Goal: Task Accomplishment & Management: Use online tool/utility

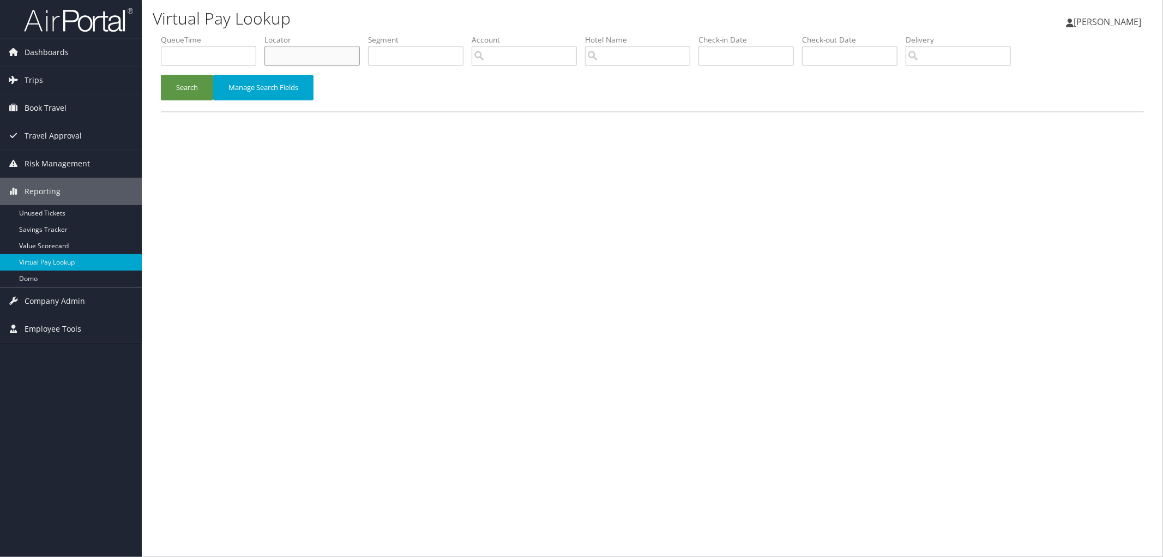
click at [324, 53] on input "text" at bounding box center [312, 56] width 95 height 20
paste input "D72PPT"
click at [185, 76] on button "Search" at bounding box center [187, 88] width 52 height 26
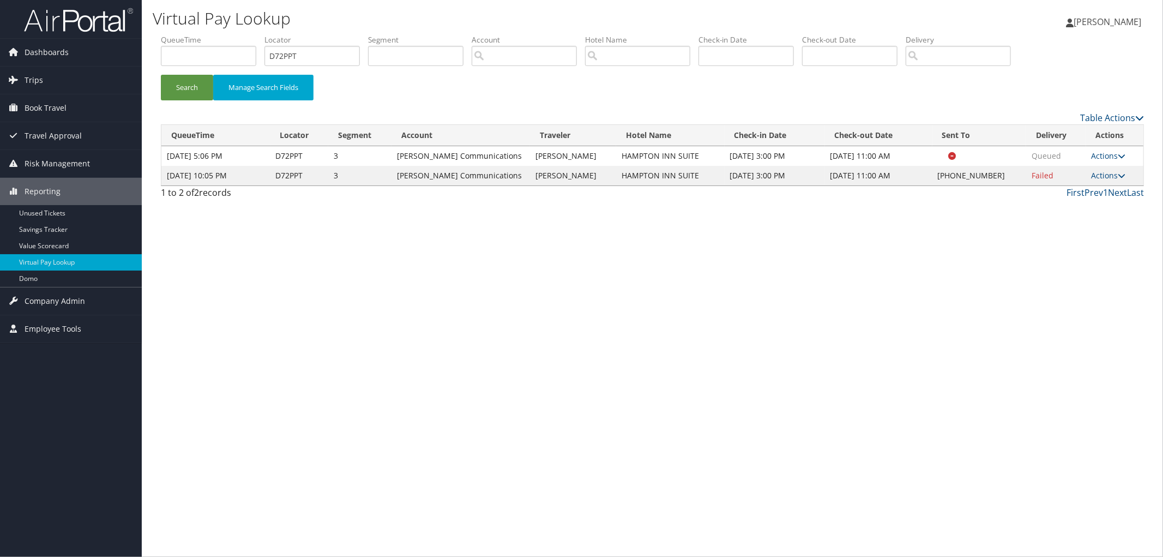
click at [339, 356] on div "Virtual Pay Lookup [PERSON_NAME] [PERSON_NAME] My Settings Travel Agency Contac…" at bounding box center [653, 278] width 1022 height 557
drag, startPoint x: 314, startPoint y: 58, endPoint x: 235, endPoint y: 62, distance: 79.2
click at [240, 34] on ul "QueueTime Locator D72PPT Segment Account Traveler Hotel Name Check-in Date Chec…" at bounding box center [652, 34] width 983 height 0
type input "="
paste input "D72PPT"
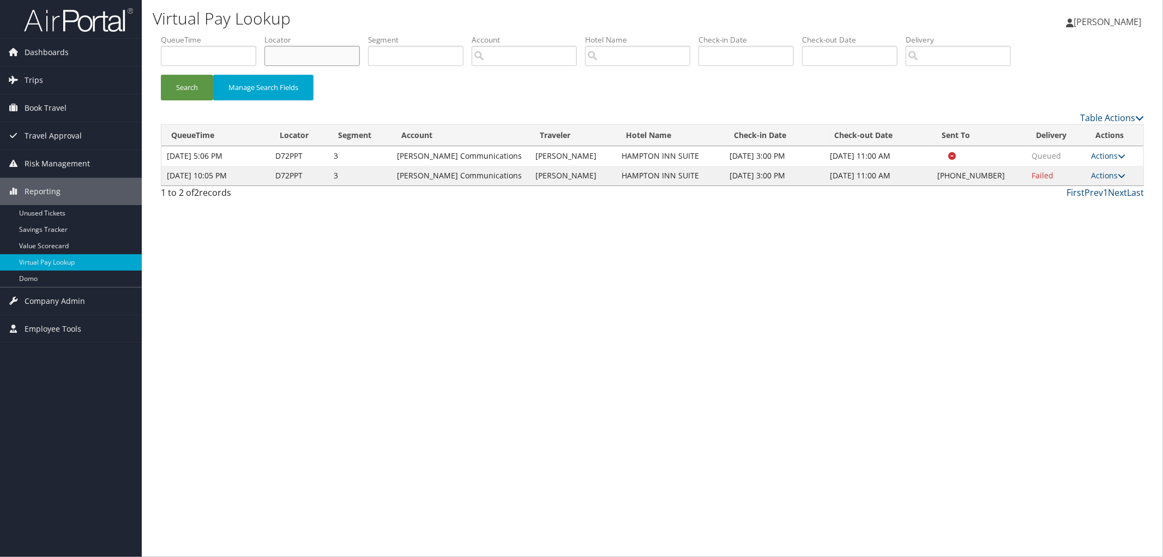
type input "D72PPT"
click at [161, 75] on button "Search" at bounding box center [187, 88] width 52 height 26
click at [1109, 178] on link "Actions" at bounding box center [1109, 175] width 34 height 10
click at [1076, 248] on link "View Itinerary" at bounding box center [1075, 247] width 93 height 19
click at [1110, 170] on link "Actions" at bounding box center [1109, 175] width 34 height 10
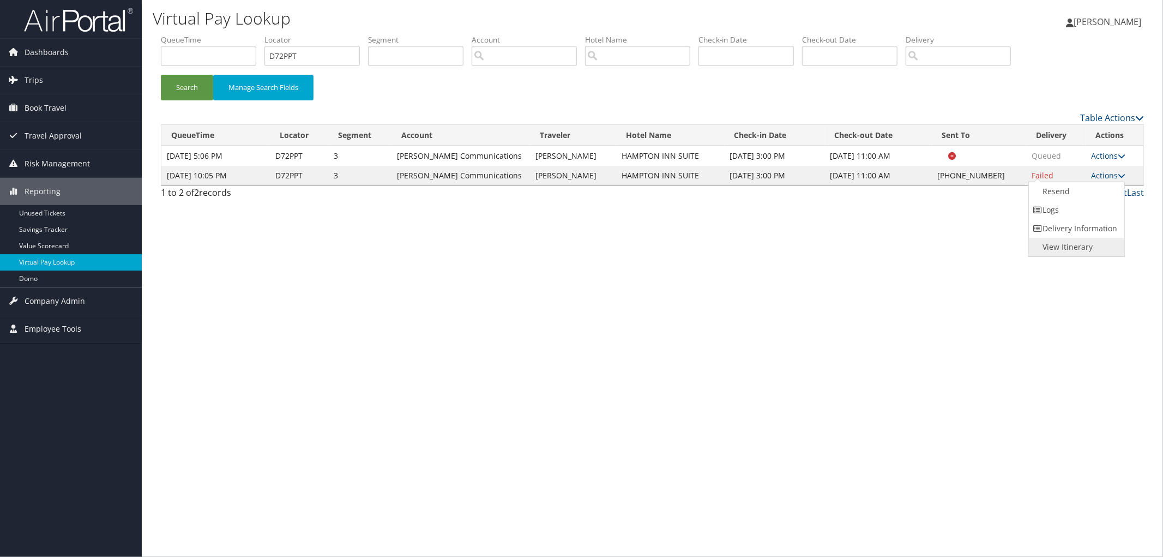
click at [1073, 249] on link "View Itinerary" at bounding box center [1075, 247] width 93 height 19
click at [1101, 173] on link "Actions" at bounding box center [1109, 175] width 34 height 10
click at [1094, 198] on link "Resend" at bounding box center [1075, 191] width 93 height 19
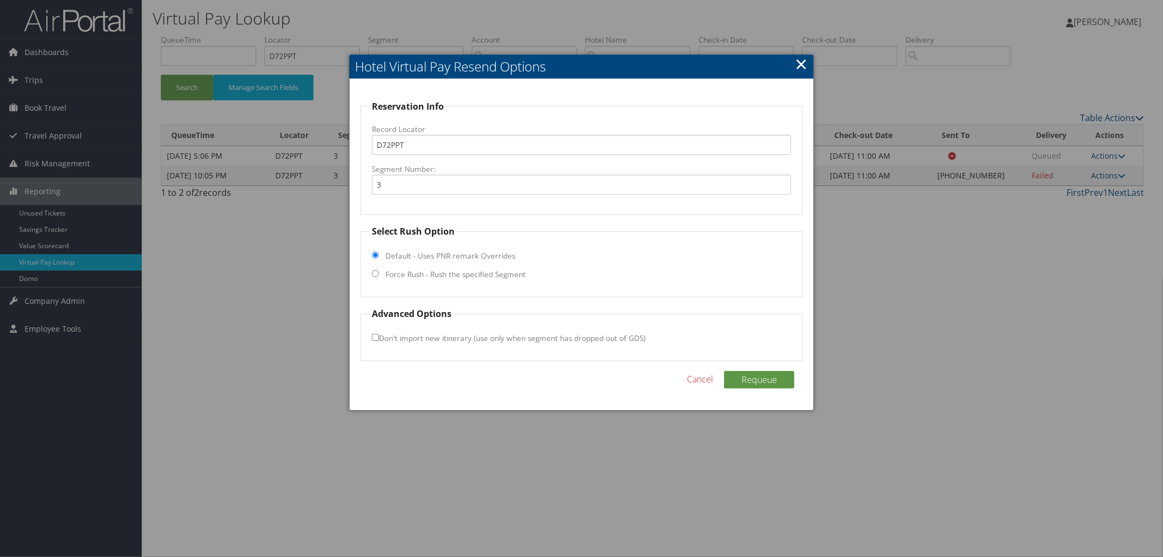
click at [374, 274] on input "Force Rush - Rush the specified Segment" at bounding box center [375, 273] width 7 height 7
radio input "true"
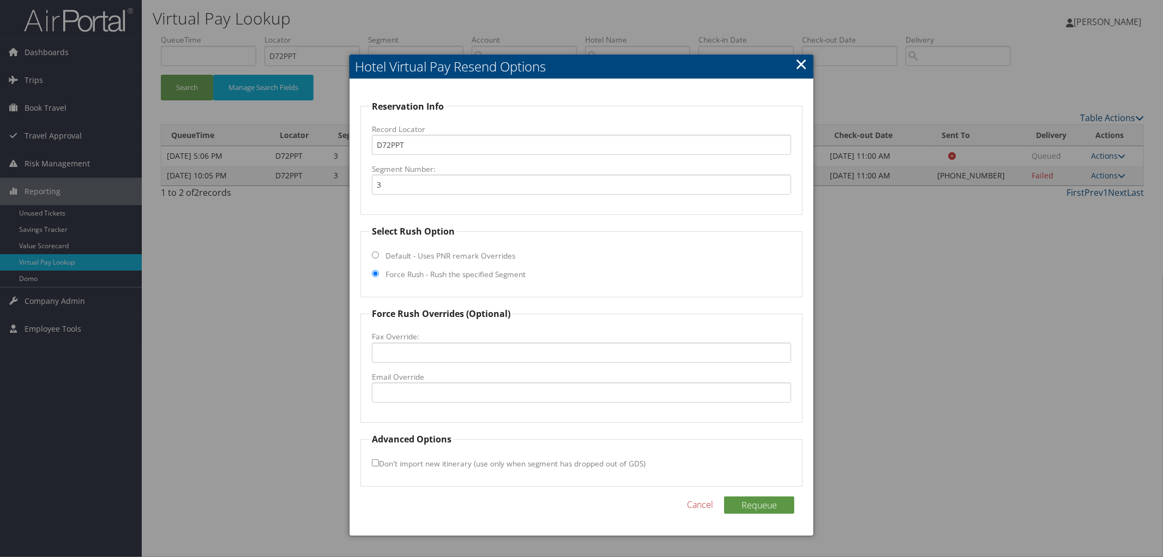
drag, startPoint x: 374, startPoint y: 274, endPoint x: 362, endPoint y: 329, distance: 56.4
click at [362, 329] on fieldset "Force Rush Overrides (Optional) Fax Override: Email Override" at bounding box center [582, 365] width 442 height 116
click at [388, 391] on input "Email Override" at bounding box center [581, 392] width 419 height 20
paste input "[EMAIL_ADDRESS][DOMAIN_NAME]"
type input "[EMAIL_ADDRESS][DOMAIN_NAME]"
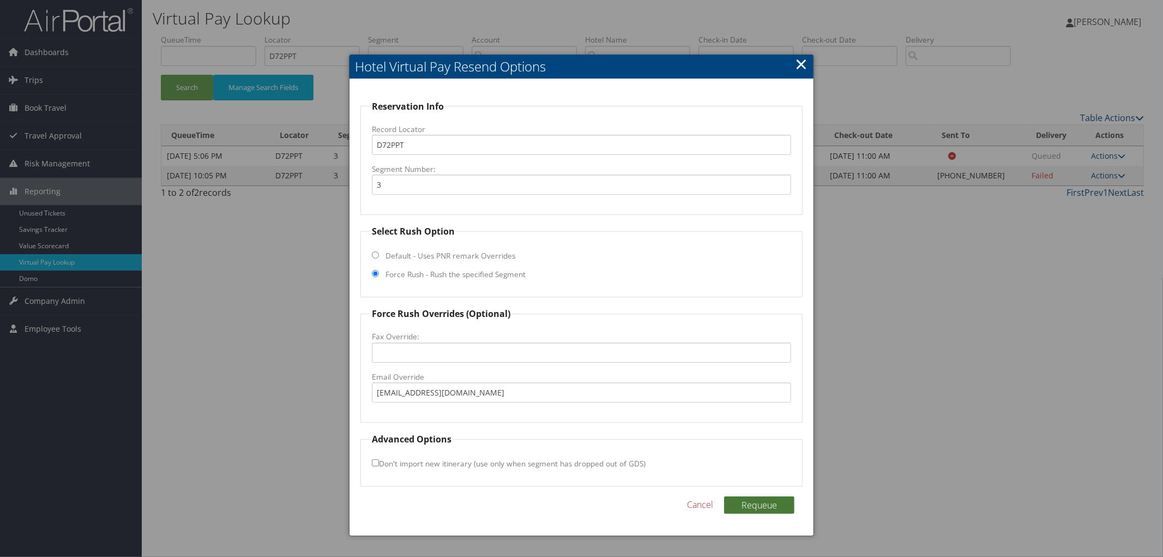
click at [776, 505] on button "Requeue" at bounding box center [759, 504] width 70 height 17
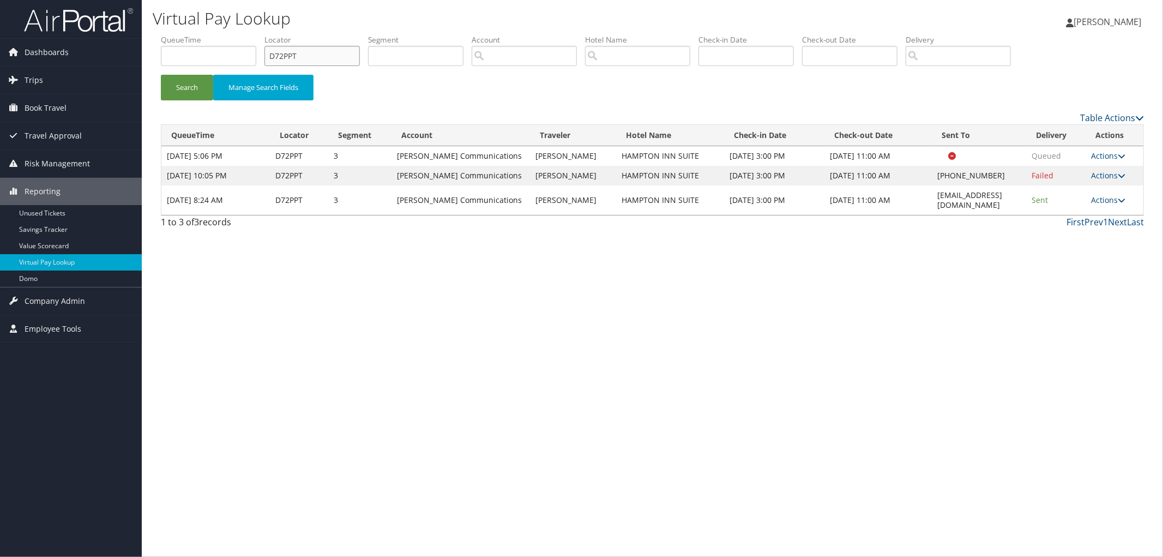
drag, startPoint x: 297, startPoint y: 58, endPoint x: 219, endPoint y: 58, distance: 78.0
click at [266, 34] on ul "QueueTime Locator D72PPT Segment Account Traveler Hotel Name Check-in Date Chec…" at bounding box center [652, 34] width 983 height 0
paste input "DKWXLT"
type input "DKWXLT"
click at [161, 75] on button "Search" at bounding box center [187, 88] width 52 height 26
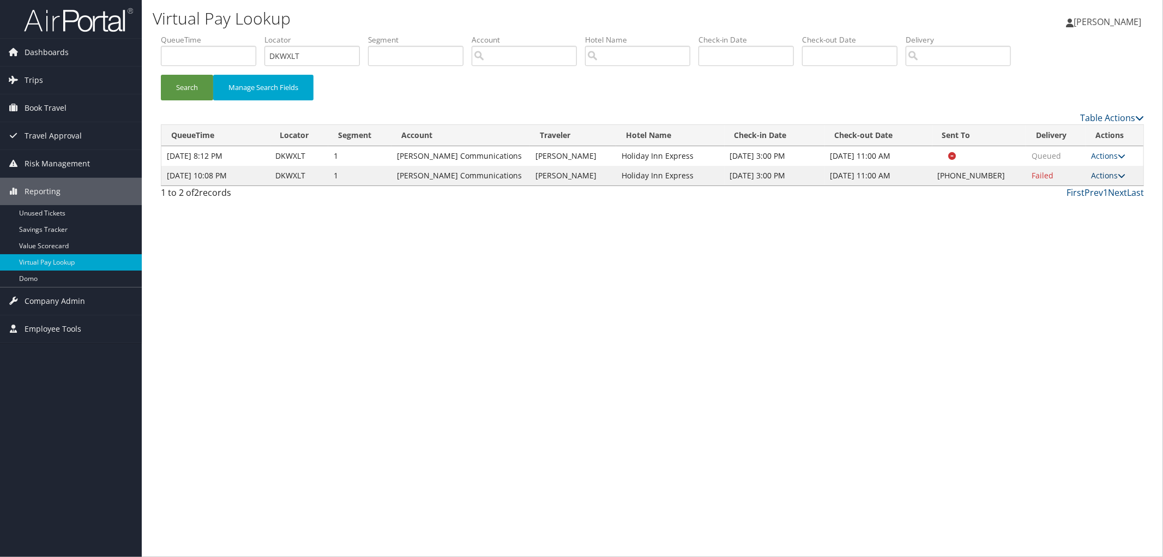
click at [1103, 170] on link "Actions" at bounding box center [1109, 175] width 34 height 10
click at [1081, 248] on link "View Itinerary" at bounding box center [1075, 247] width 93 height 19
click at [1098, 176] on link "Actions" at bounding box center [1109, 175] width 34 height 10
drag, startPoint x: 1094, startPoint y: 191, endPoint x: 1031, endPoint y: 200, distance: 62.9
click at [1093, 192] on link "Resend" at bounding box center [1075, 191] width 93 height 19
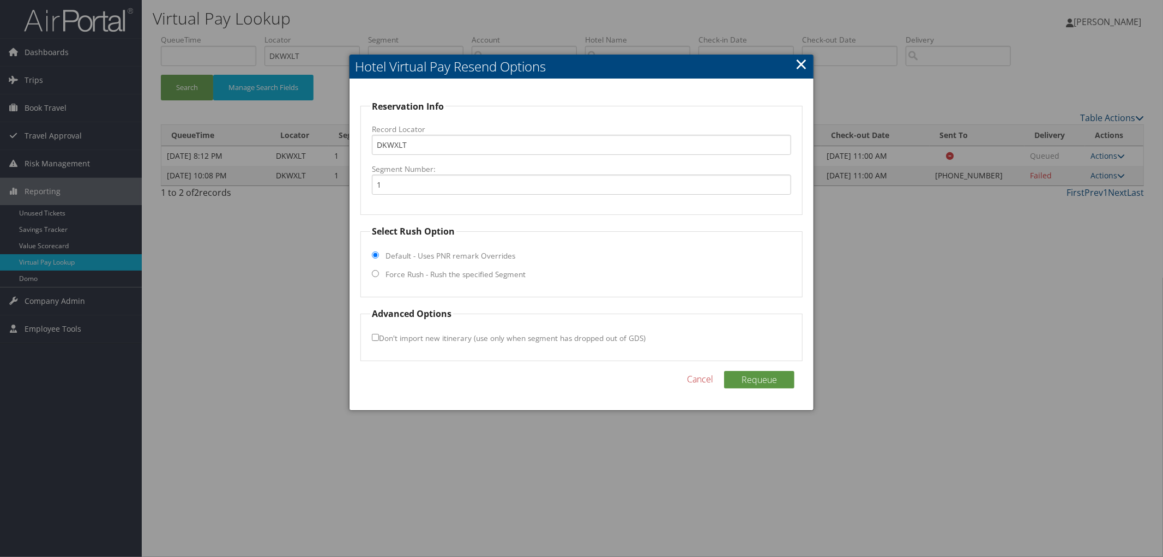
click at [426, 274] on label "Force Rush - Rush the specified Segment" at bounding box center [456, 274] width 140 height 11
click at [379, 274] on input "Force Rush - Rush the specified Segment" at bounding box center [375, 273] width 7 height 7
radio input "true"
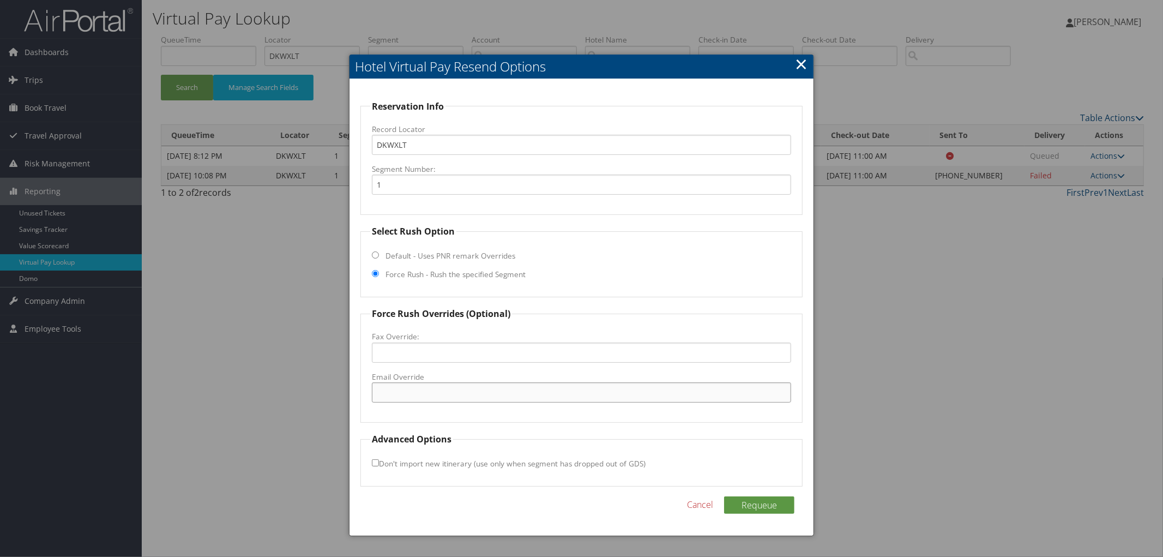
click at [386, 395] on input "Email Override" at bounding box center [581, 392] width 419 height 20
paste input "[EMAIL_ADDRESS][DOMAIN_NAME]"
type input "[EMAIL_ADDRESS][DOMAIN_NAME]"
click at [762, 508] on button "Requeue" at bounding box center [759, 504] width 70 height 17
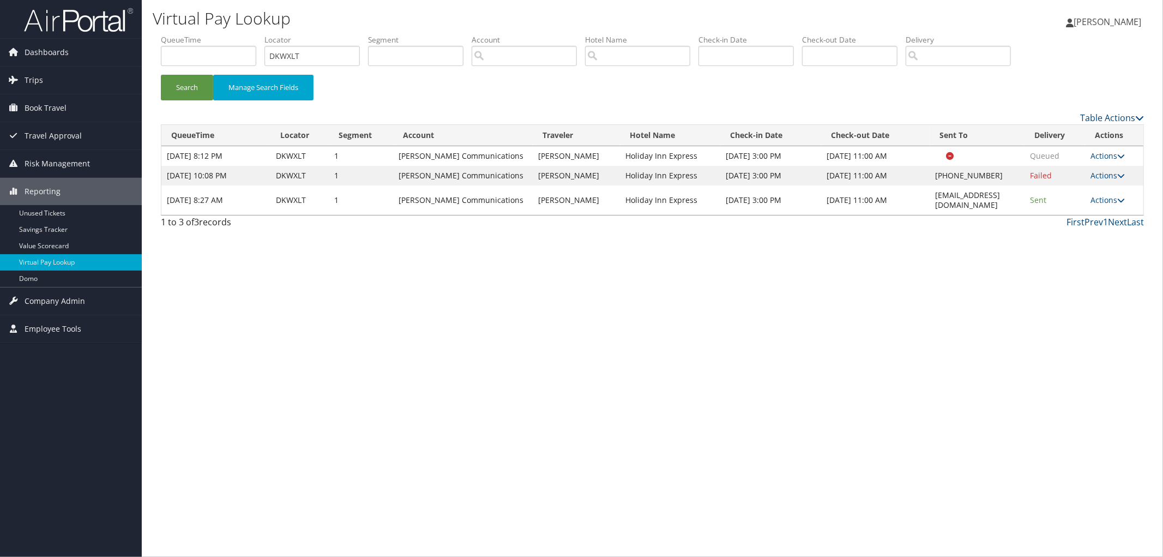
click at [167, 391] on div "Virtual Pay Lookup [PERSON_NAME] [PERSON_NAME] My Settings Travel Agency Contac…" at bounding box center [653, 278] width 1022 height 557
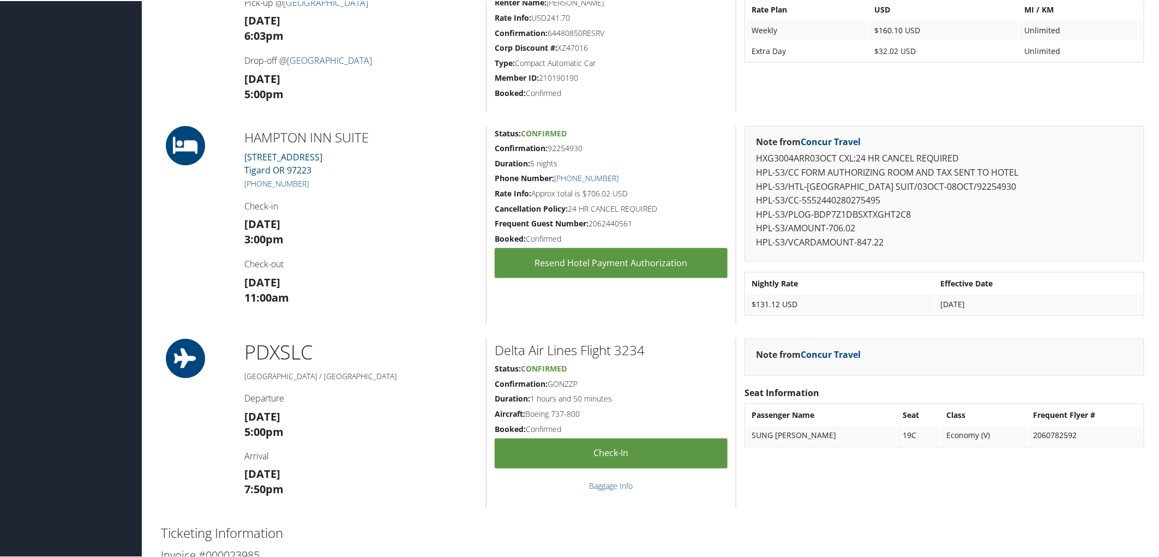
scroll to position [606, 0]
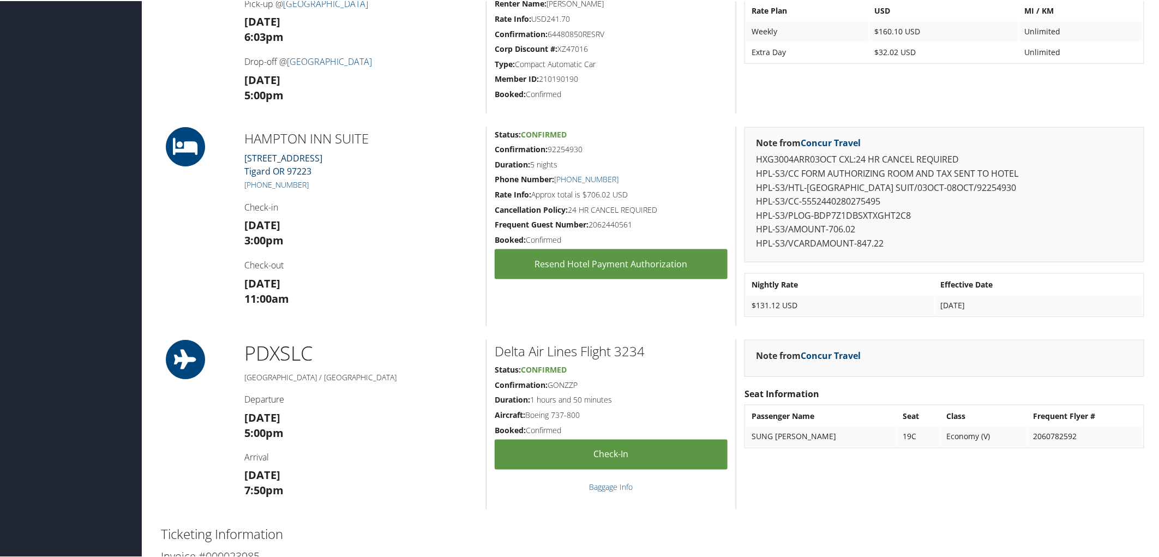
click at [296, 154] on link "11799 SW 69th Avenue Tigard OR 97223" at bounding box center [283, 163] width 78 height 25
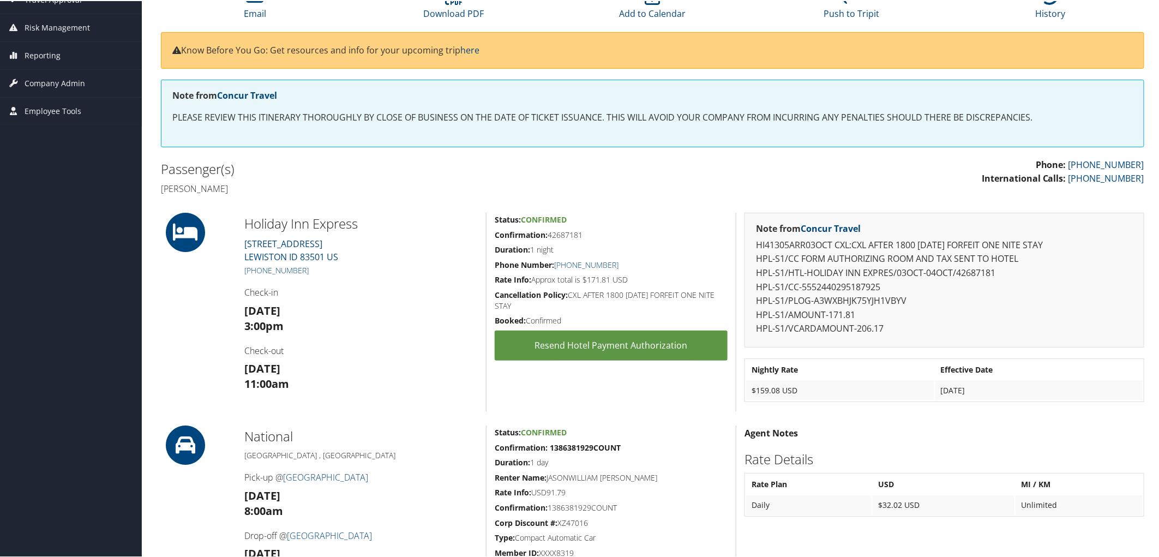
scroll to position [119, 0]
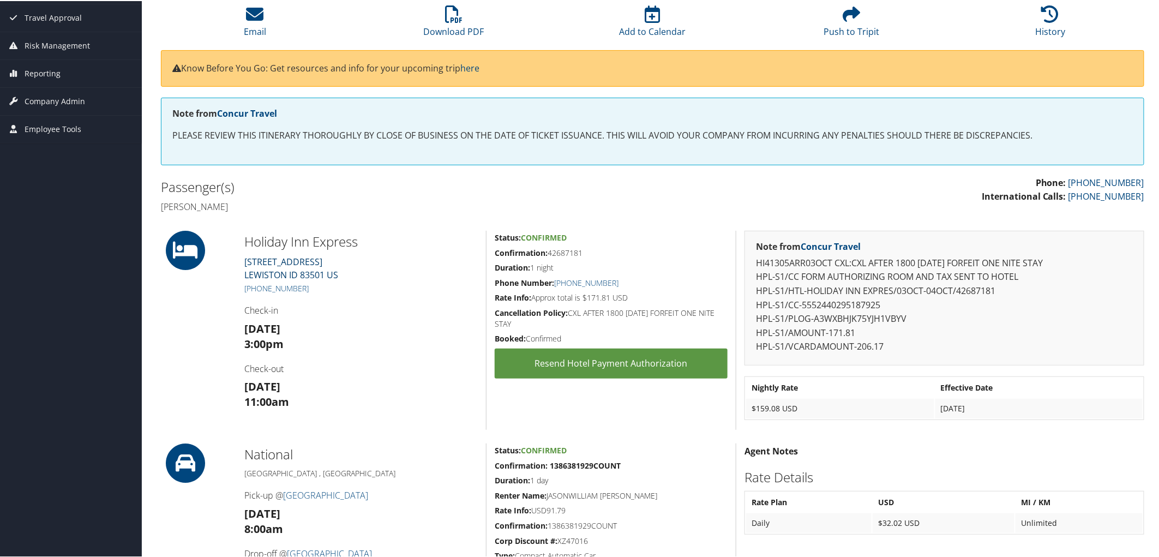
click at [277, 257] on link "2425 NEZ PERCE DRIVE LEWISTON ID 83501 US" at bounding box center [291, 267] width 94 height 25
